Goal: Transaction & Acquisition: Purchase product/service

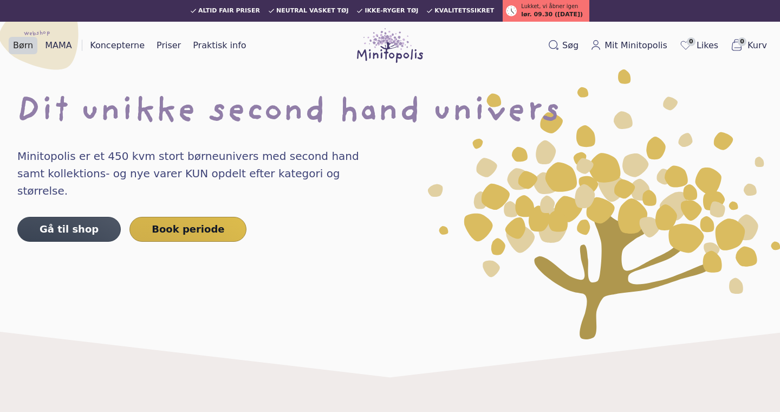
click at [33, 45] on link "Børn" at bounding box center [23, 45] width 29 height 17
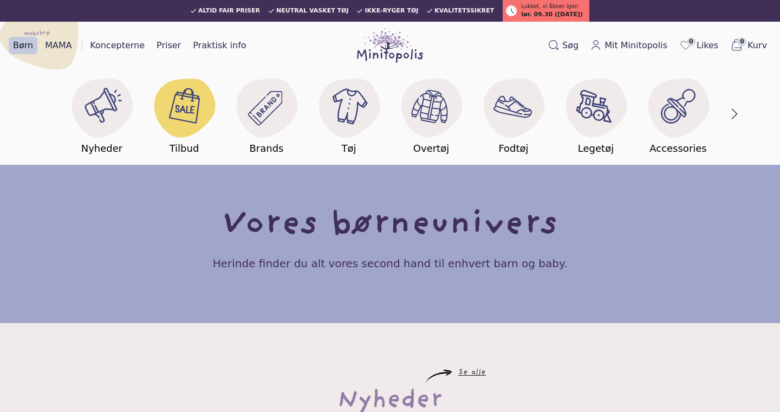
click at [153, 109] on icon at bounding box center [183, 105] width 69 height 69
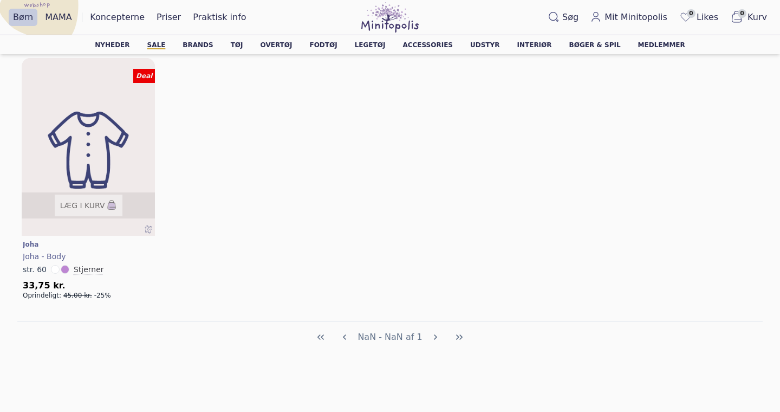
scroll to position [202, 0]
